Goal: Task Accomplishment & Management: Use online tool/utility

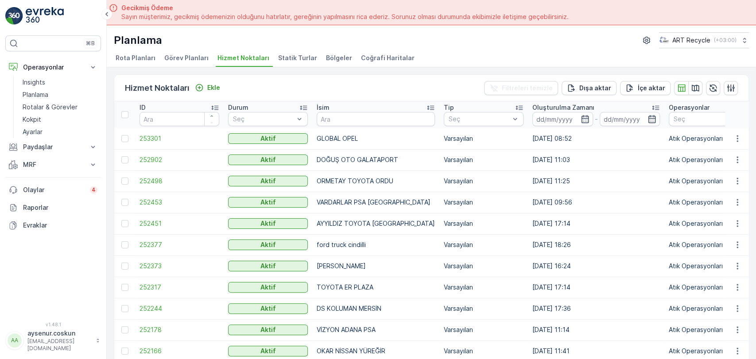
scroll to position [25, 0]
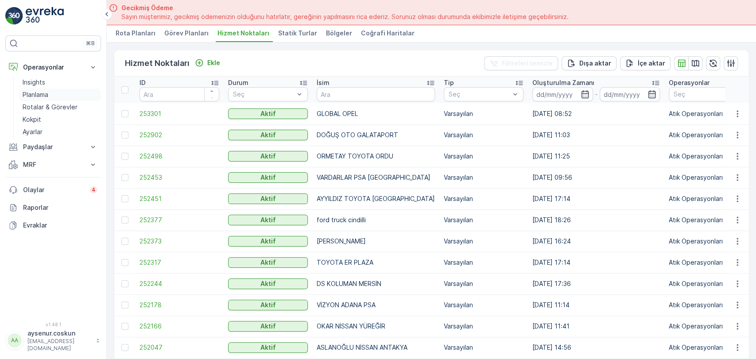
drag, startPoint x: 48, startPoint y: 94, endPoint x: 56, endPoint y: 96, distance: 8.2
click at [48, 94] on p "Planlama" at bounding box center [36, 94] width 26 height 9
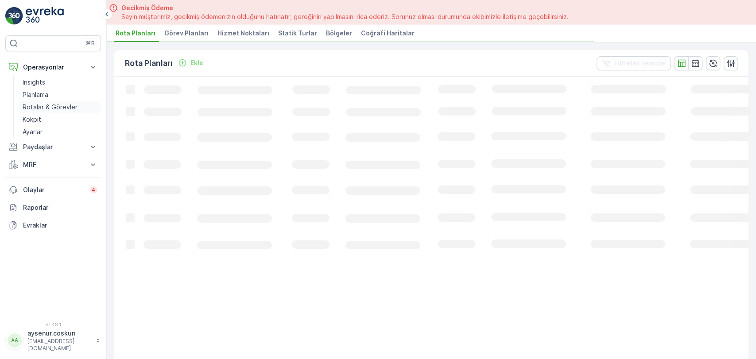
click at [51, 106] on p "Rotalar & Görevler" at bounding box center [50, 107] width 55 height 9
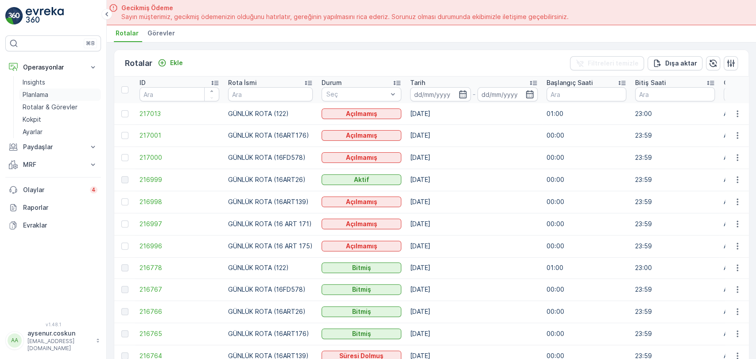
click at [66, 98] on link "Planlama" at bounding box center [60, 95] width 82 height 12
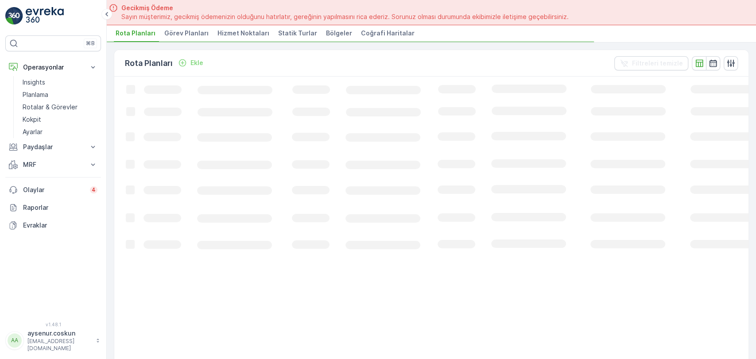
click at [243, 29] on span "Hizmet Noktaları" at bounding box center [244, 33] width 52 height 9
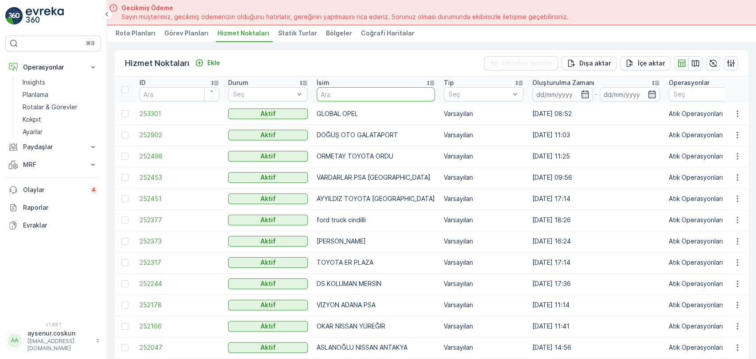
click at [374, 96] on input "text" at bounding box center [376, 94] width 118 height 14
type input "tunalar"
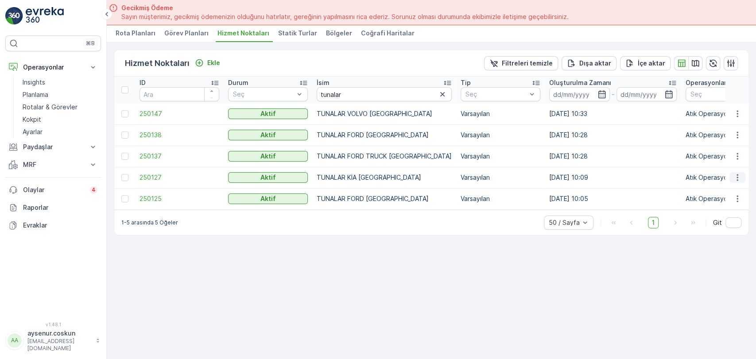
click at [743, 178] on button "button" at bounding box center [738, 177] width 16 height 11
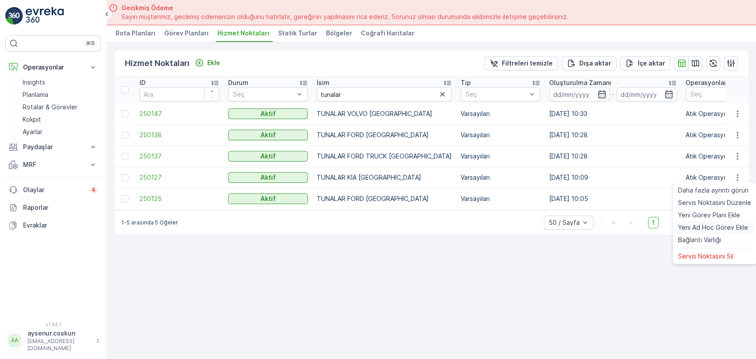
click at [738, 225] on span "Yeni Ad Hoc Görev Ekle" at bounding box center [713, 227] width 70 height 9
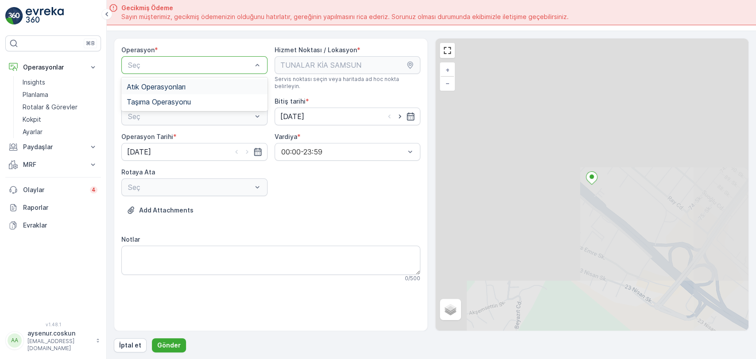
click at [196, 92] on div "Atık Operasyonları" at bounding box center [194, 86] width 146 height 15
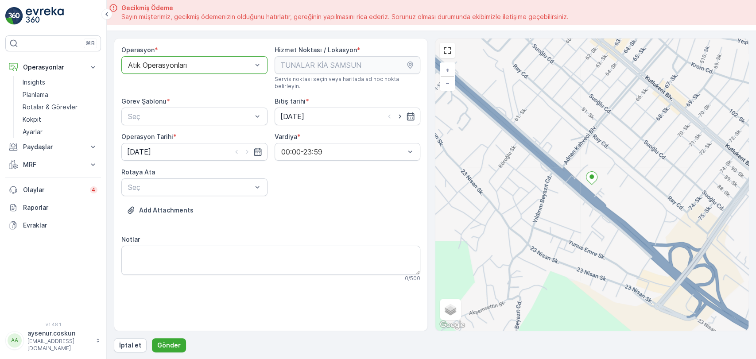
click at [195, 113] on div at bounding box center [190, 117] width 126 height 8
click at [189, 134] on div "Atık Toplama" at bounding box center [195, 138] width 136 height 8
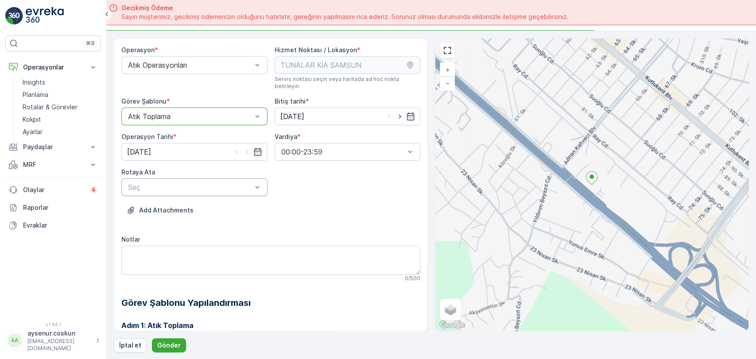
click at [159, 183] on div at bounding box center [190, 187] width 126 height 8
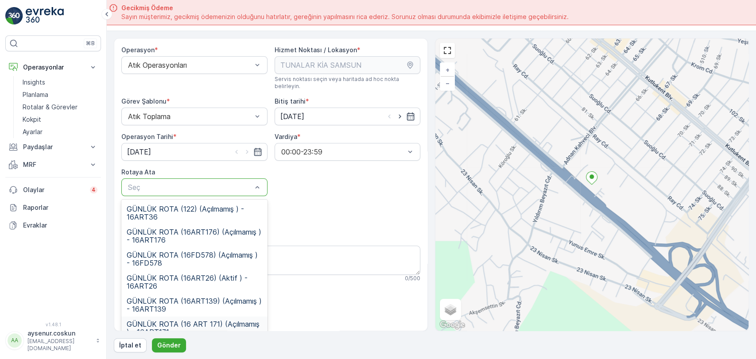
click at [186, 320] on span "GÜNLÜK ROTA (16 ART 171) (Açılmamış ) - 16ART171" at bounding box center [195, 328] width 136 height 16
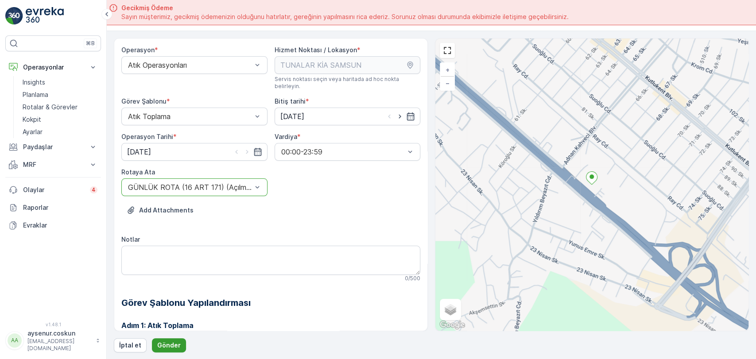
click at [167, 347] on p "Gönder" at bounding box center [168, 345] width 23 height 9
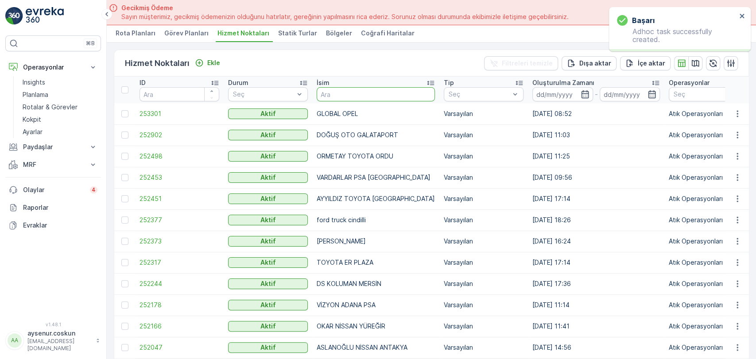
click at [337, 93] on input "text" at bounding box center [376, 94] width 118 height 14
type input "n"
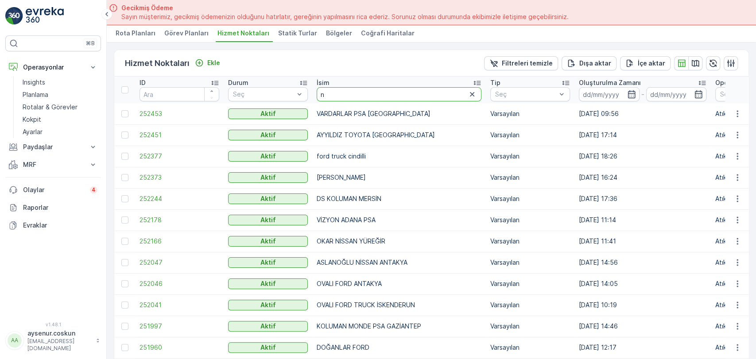
click at [337, 93] on input "n" at bounding box center [399, 94] width 165 height 14
type input "asal"
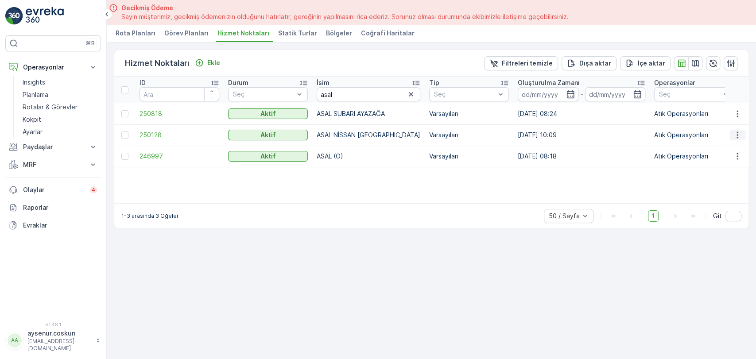
click at [741, 132] on icon "button" at bounding box center [737, 135] width 9 height 9
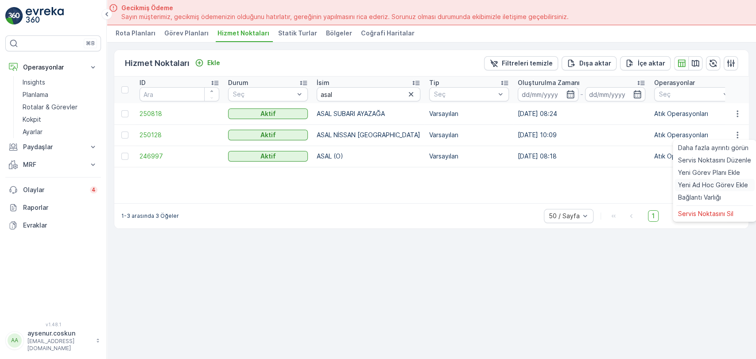
click at [706, 187] on span "Yeni Ad Hoc Görev Ekle" at bounding box center [713, 185] width 70 height 9
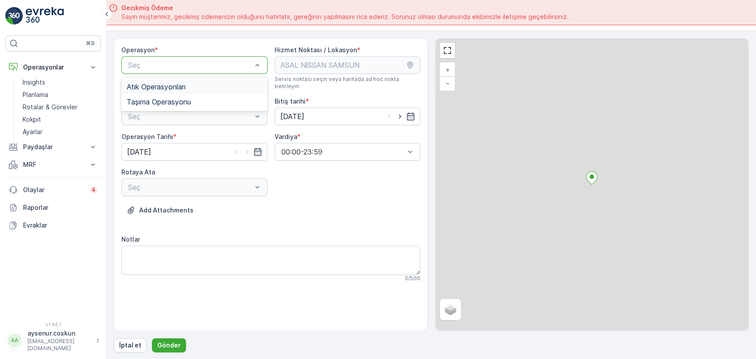
click at [191, 70] on div "Seç" at bounding box center [194, 65] width 146 height 18
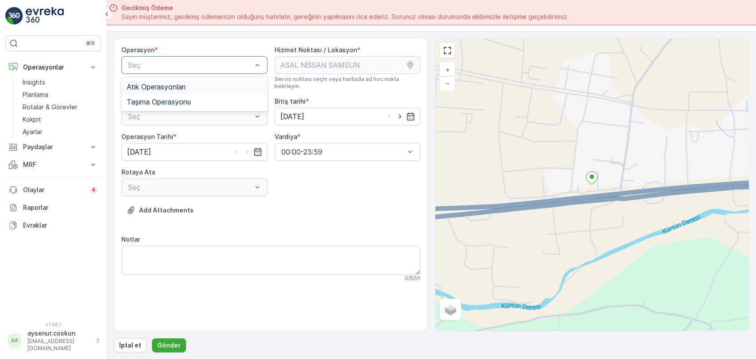
click at [181, 87] on span "Atık Operasyonları" at bounding box center [156, 87] width 59 height 8
click at [180, 113] on div at bounding box center [190, 117] width 126 height 8
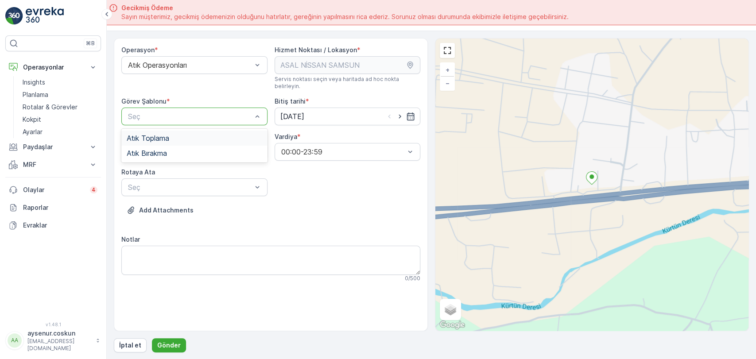
click at [178, 134] on div "Atık Toplama" at bounding box center [195, 138] width 136 height 8
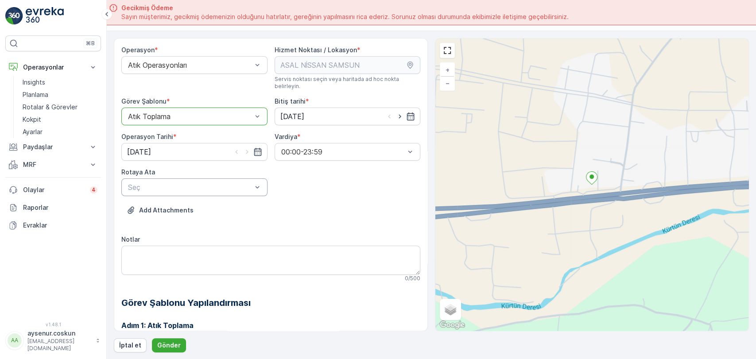
drag, startPoint x: 172, startPoint y: 187, endPoint x: 179, endPoint y: 181, distance: 9.1
click at [172, 187] on div "Seç" at bounding box center [194, 188] width 146 height 18
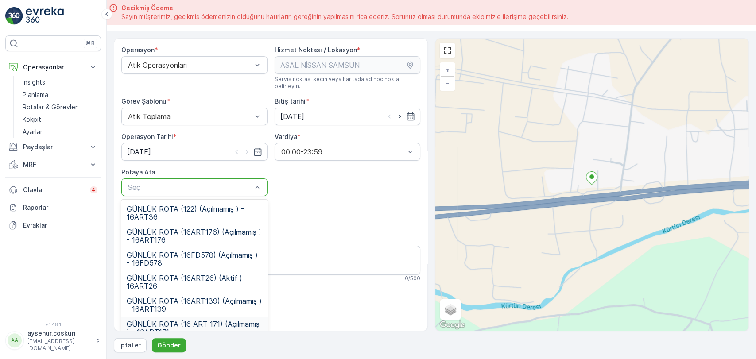
click at [191, 320] on span "GÜNLÜK ROTA (16 ART 171) (Açılmamış ) - 16ART171" at bounding box center [195, 328] width 136 height 16
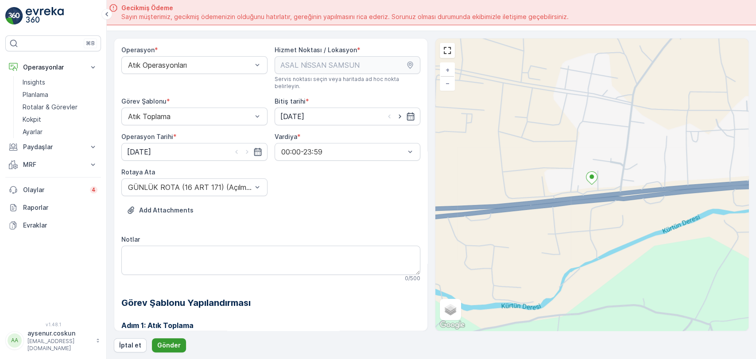
click at [171, 347] on p "Gönder" at bounding box center [168, 345] width 23 height 9
